Goal: Information Seeking & Learning: Learn about a topic

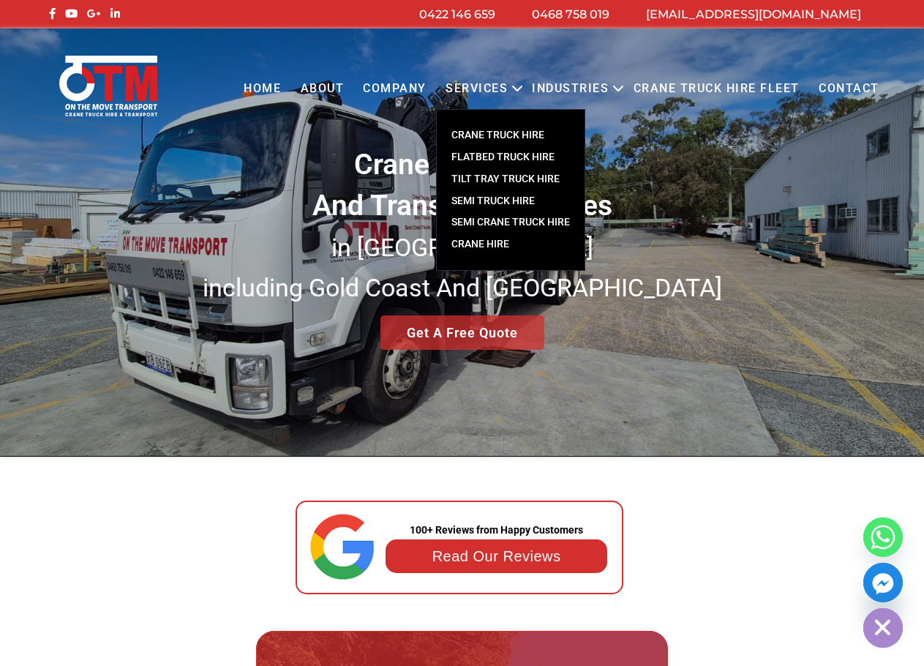
click at [520, 134] on link "CRANE TRUCK HIRE" at bounding box center [511, 135] width 148 height 22
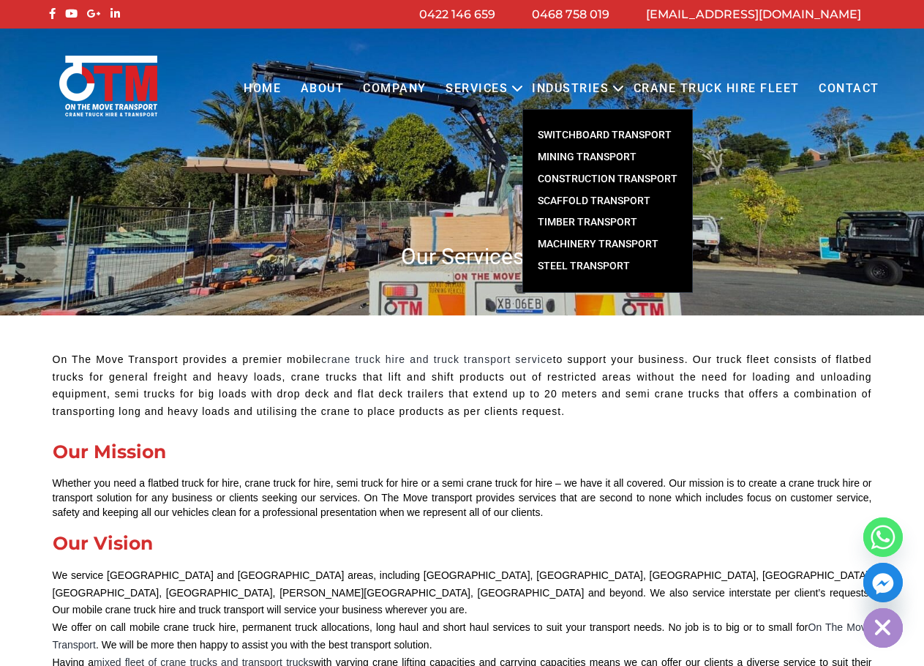
click at [621, 127] on link "Switchboard Transport" at bounding box center [607, 135] width 169 height 22
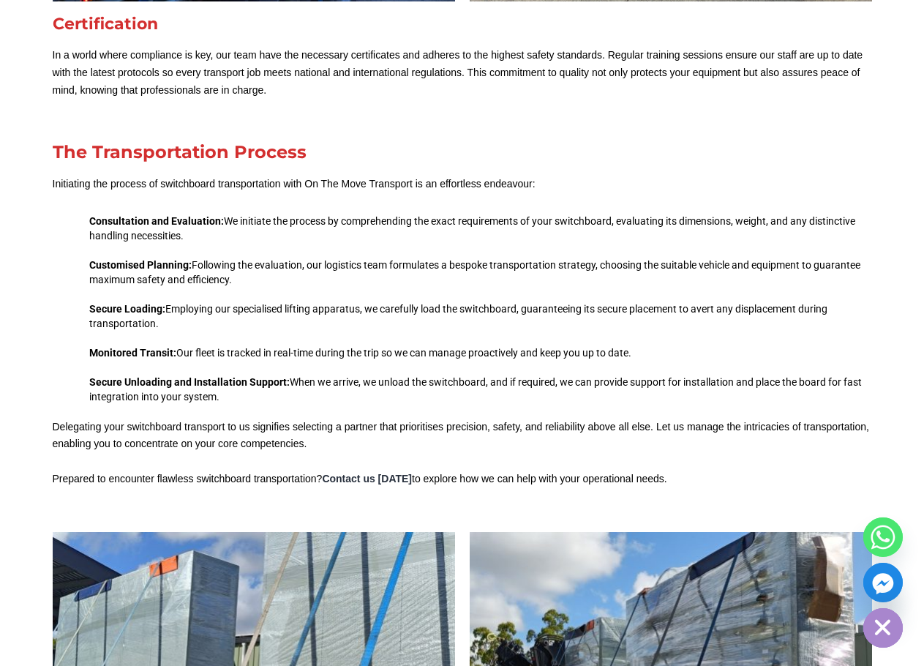
scroll to position [1903, 0]
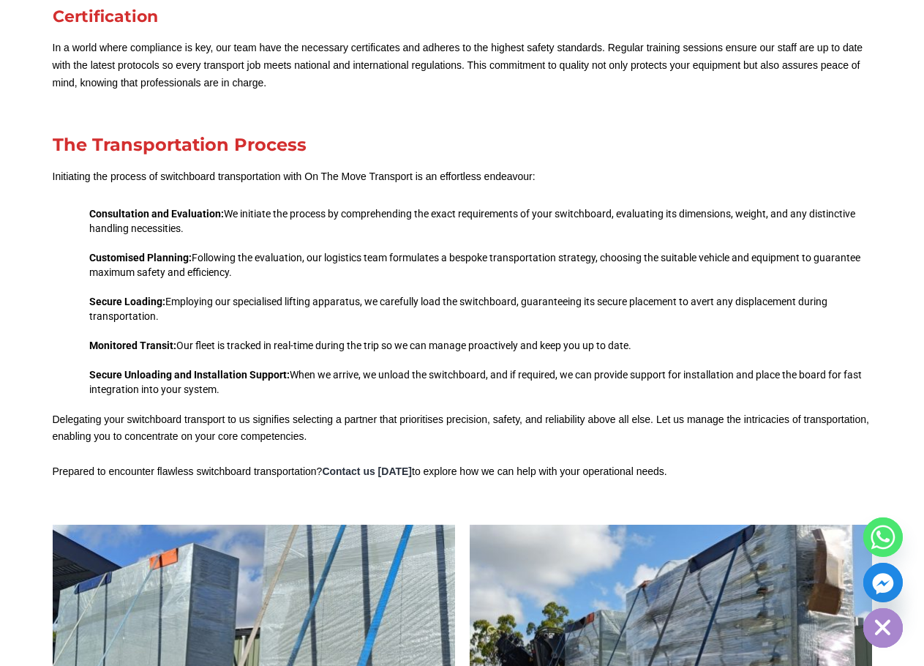
drag, startPoint x: 226, startPoint y: 213, endPoint x: 817, endPoint y: 399, distance: 619.1
click at [817, 399] on div "The Transportation Process Initiating the process of switchboard transportation…" at bounding box center [462, 308] width 834 height 359
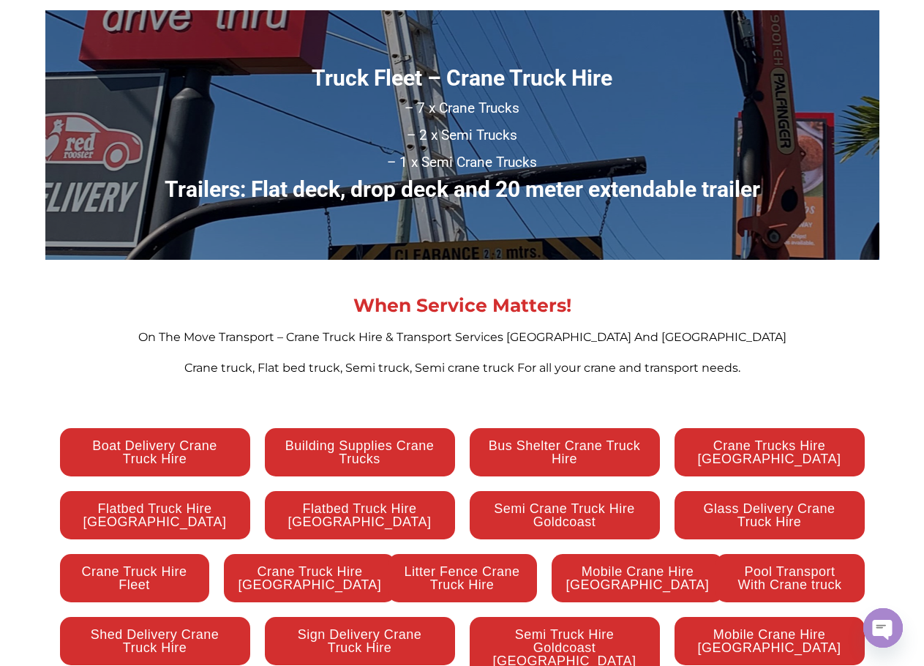
scroll to position [4098, 0]
